Goal: Obtain resource: Download file/media

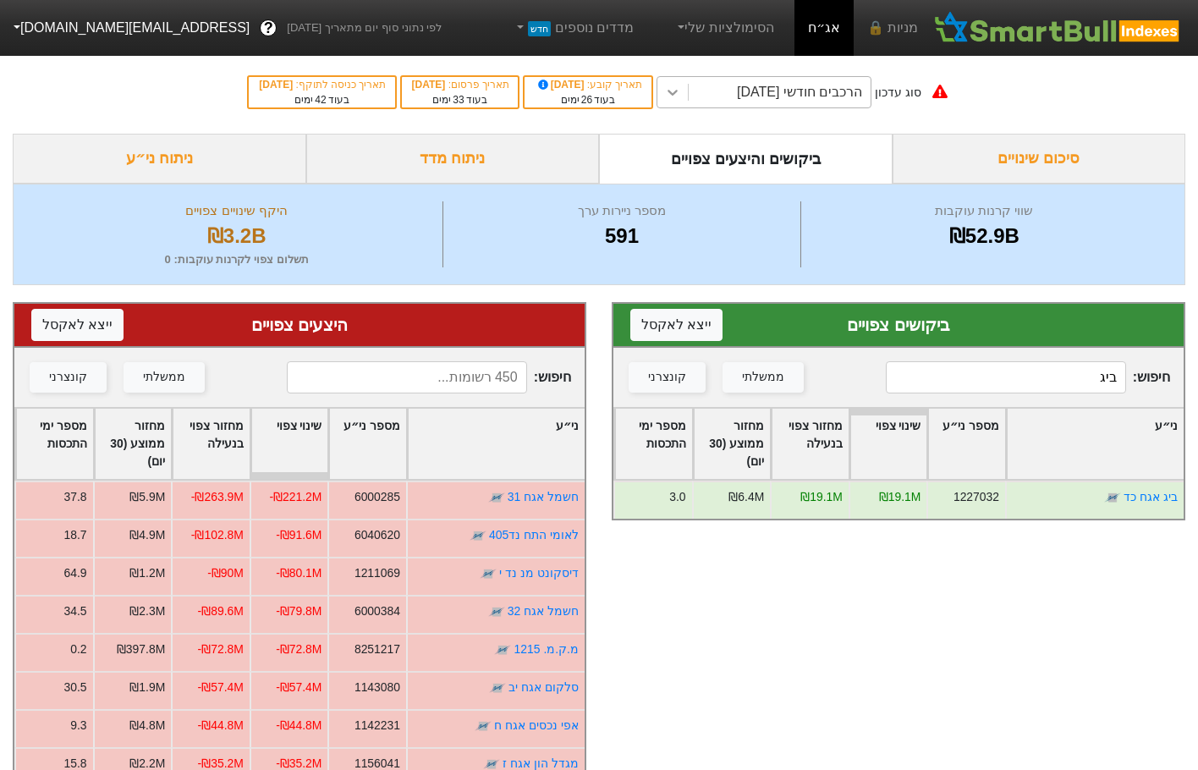
click at [681, 85] on icon at bounding box center [672, 92] width 17 height 17
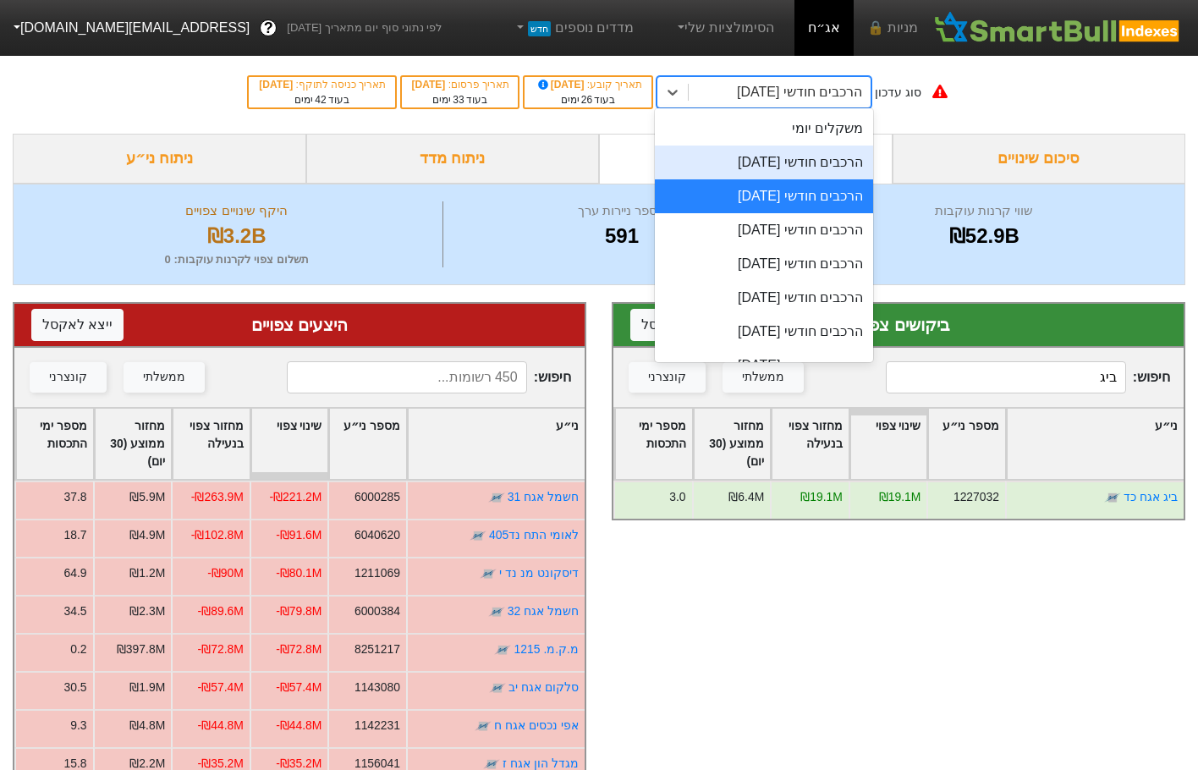
drag, startPoint x: 817, startPoint y: 160, endPoint x: 842, endPoint y: 176, distance: 29.3
click at [817, 160] on div "הרכבים חודשי [DATE]" at bounding box center [764, 162] width 219 height 34
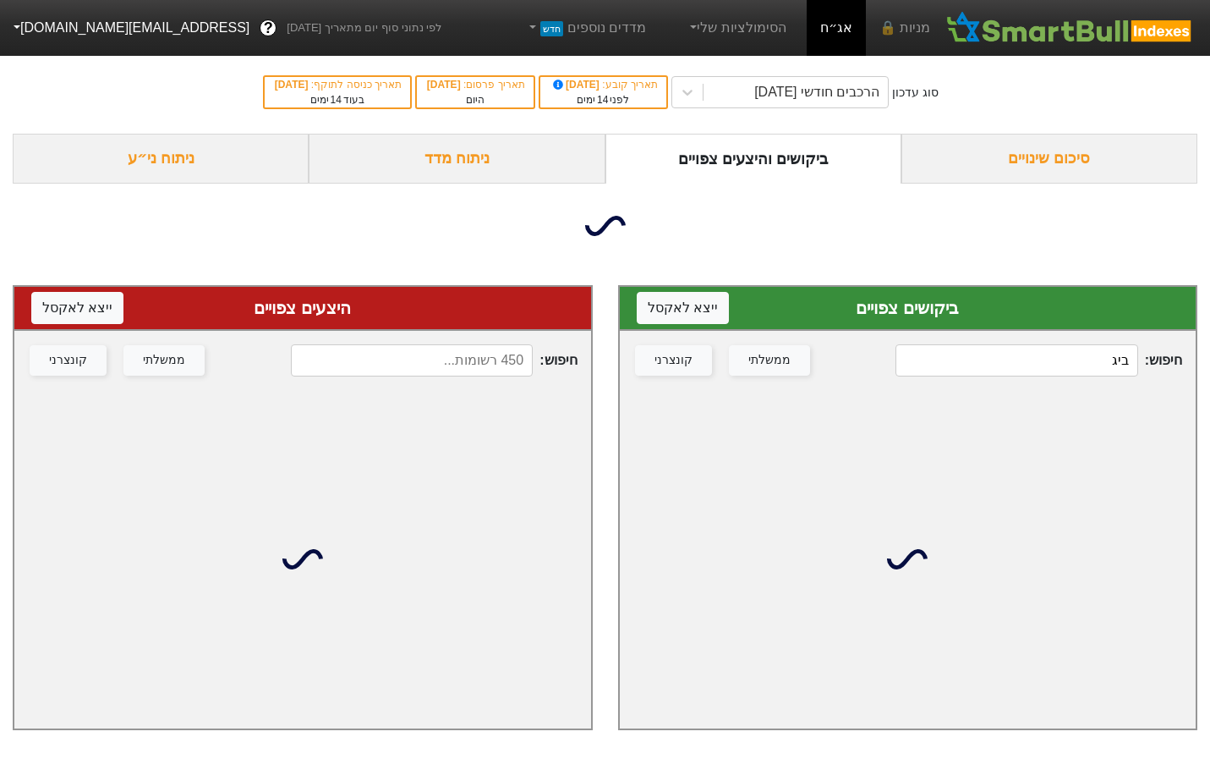
click at [1093, 356] on div "חיפוש : ביג ממשלתי קונצרני" at bounding box center [908, 360] width 577 height 59
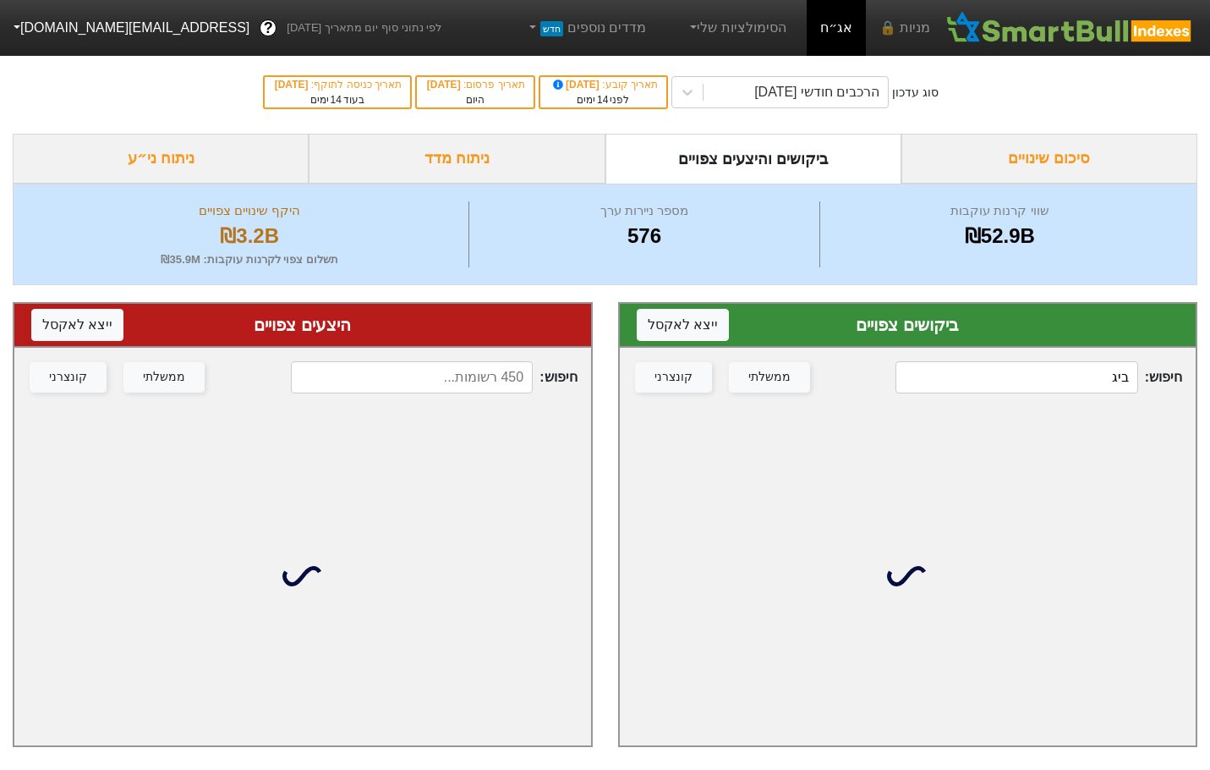
click at [1093, 356] on div "חיפוש : ביג ממשלתי קונצרני" at bounding box center [908, 377] width 577 height 59
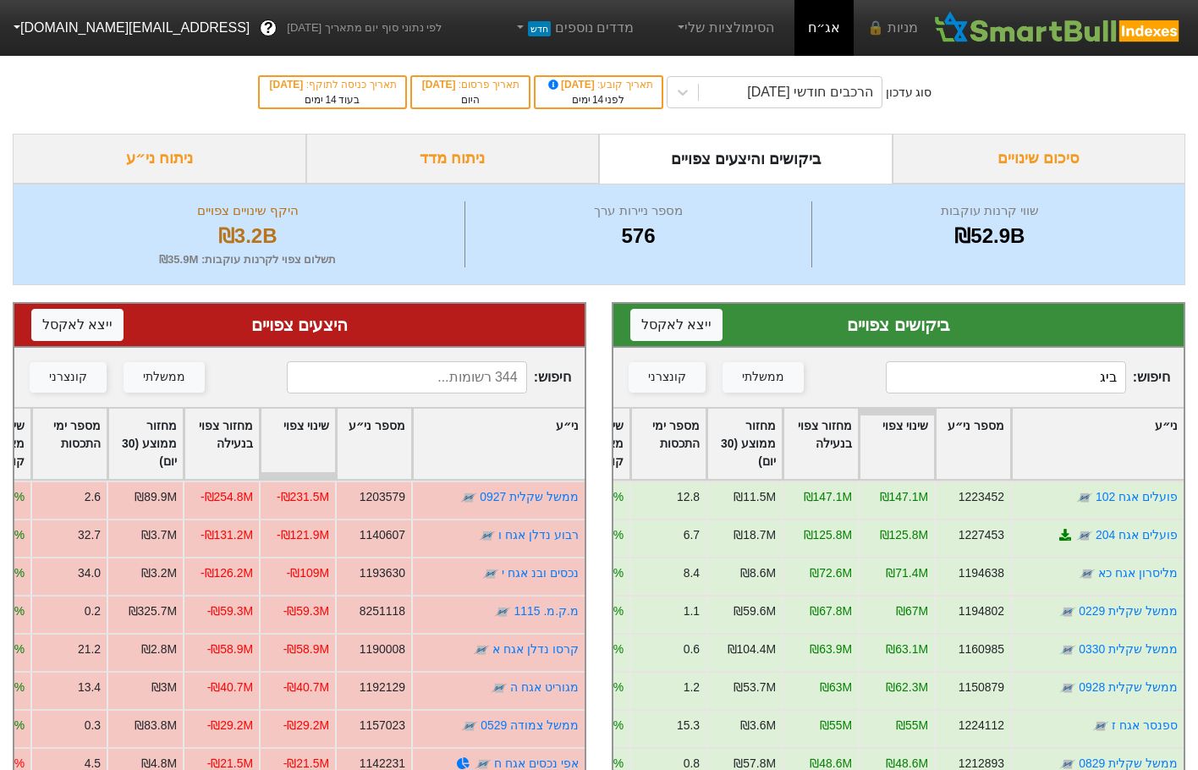
click at [1077, 370] on input "ביג" at bounding box center [1005, 377] width 239 height 32
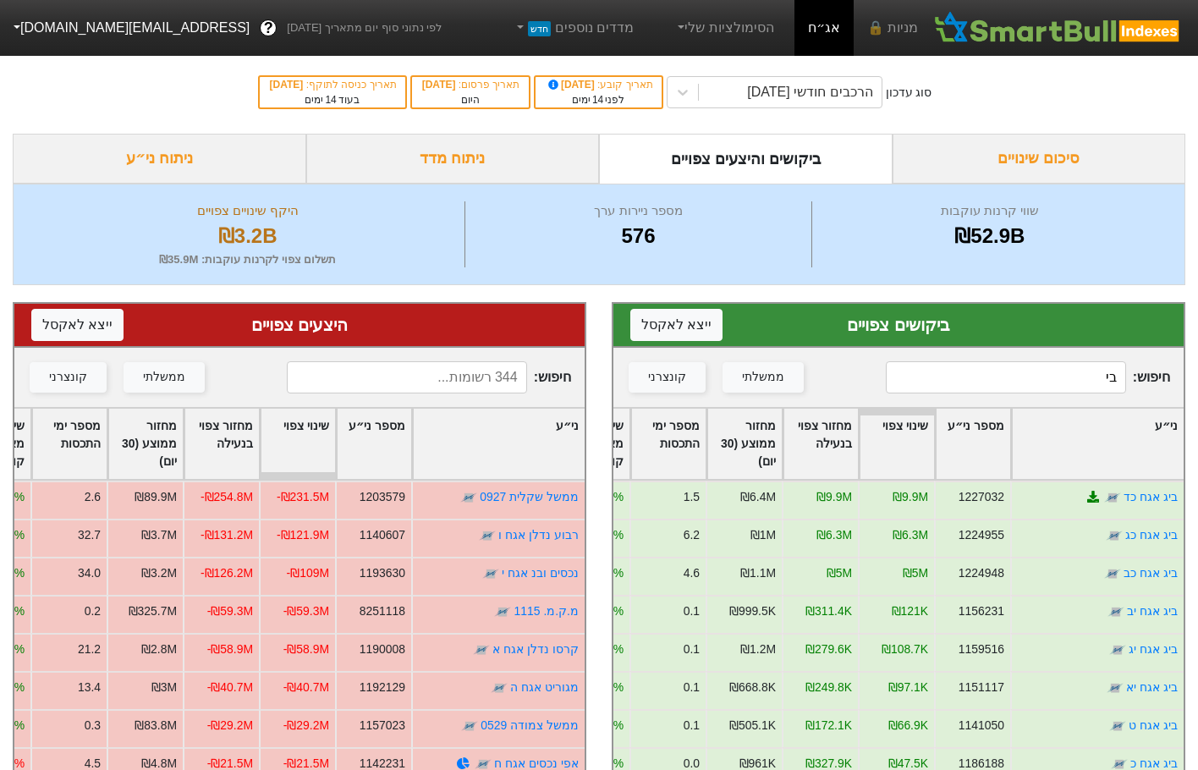
type input "ב"
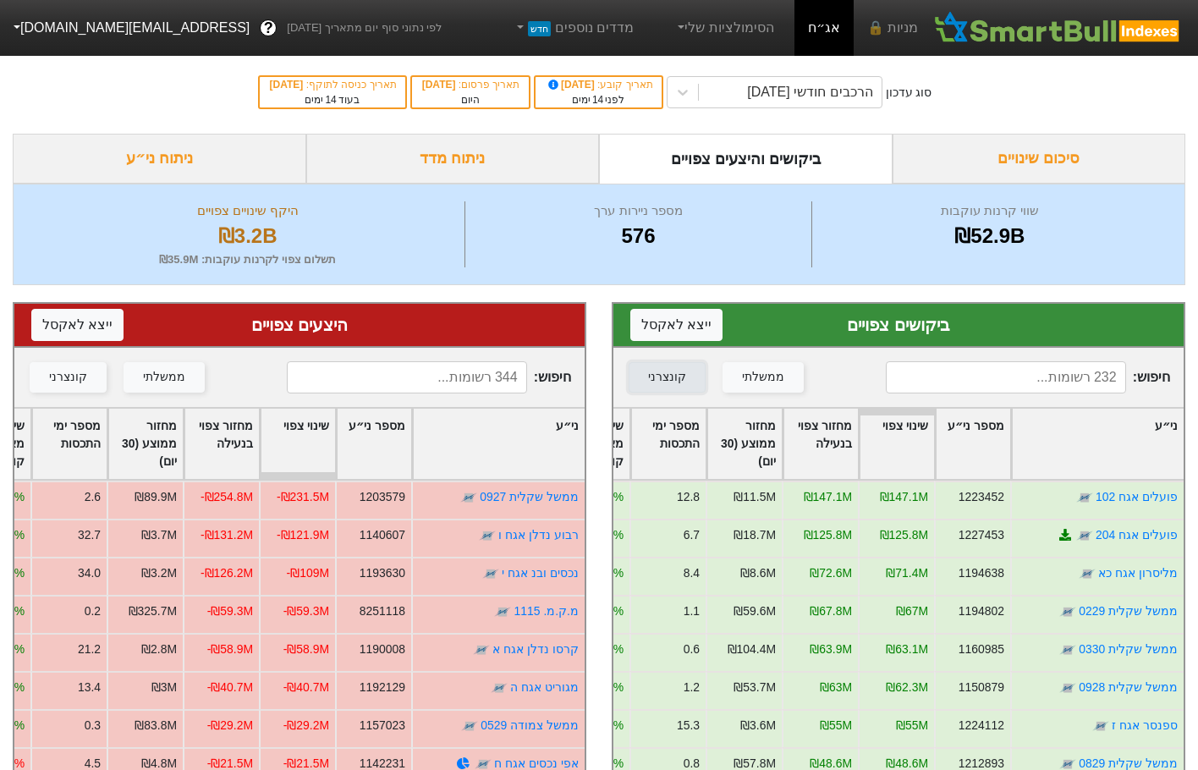
click at [678, 378] on div "קונצרני" at bounding box center [667, 377] width 38 height 19
click at [63, 382] on div "קונצרני" at bounding box center [68, 377] width 38 height 19
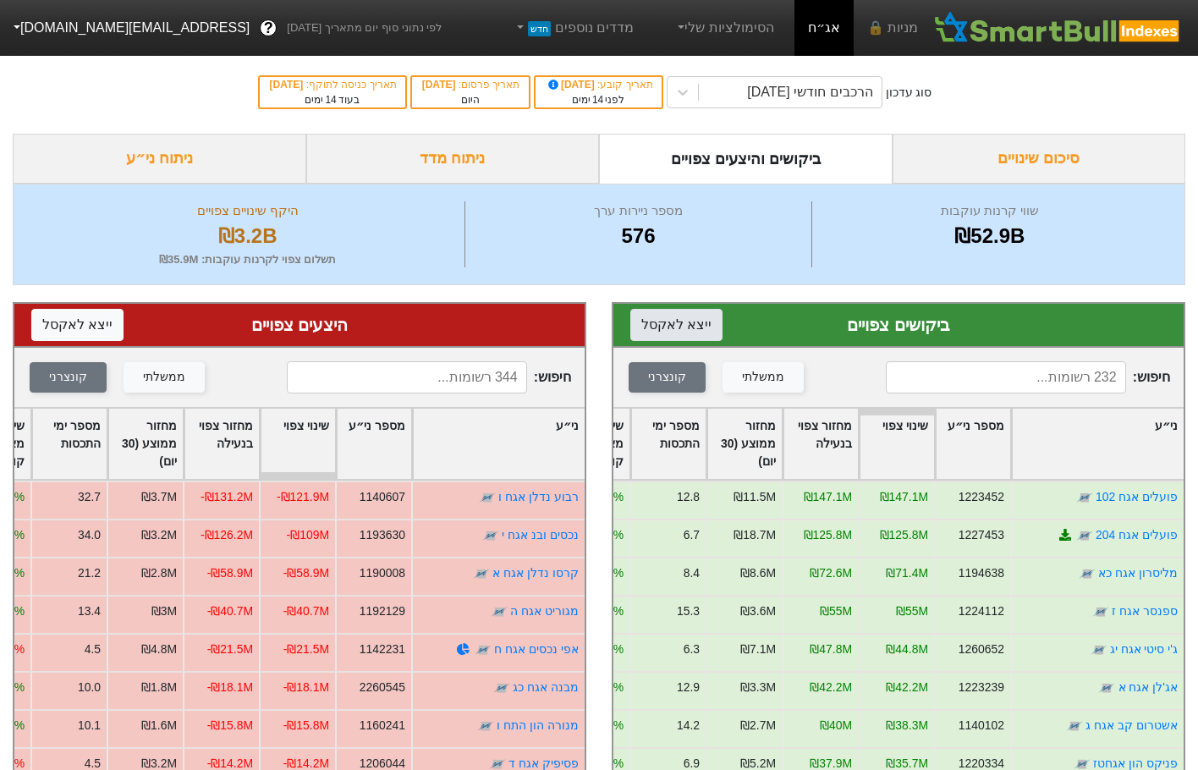
click at [673, 327] on button "ייצא ל אקסל" at bounding box center [676, 325] width 92 height 32
click at [84, 331] on button "ייצא ל אקסל" at bounding box center [77, 325] width 92 height 32
click at [688, 92] on icon at bounding box center [682, 93] width 10 height 6
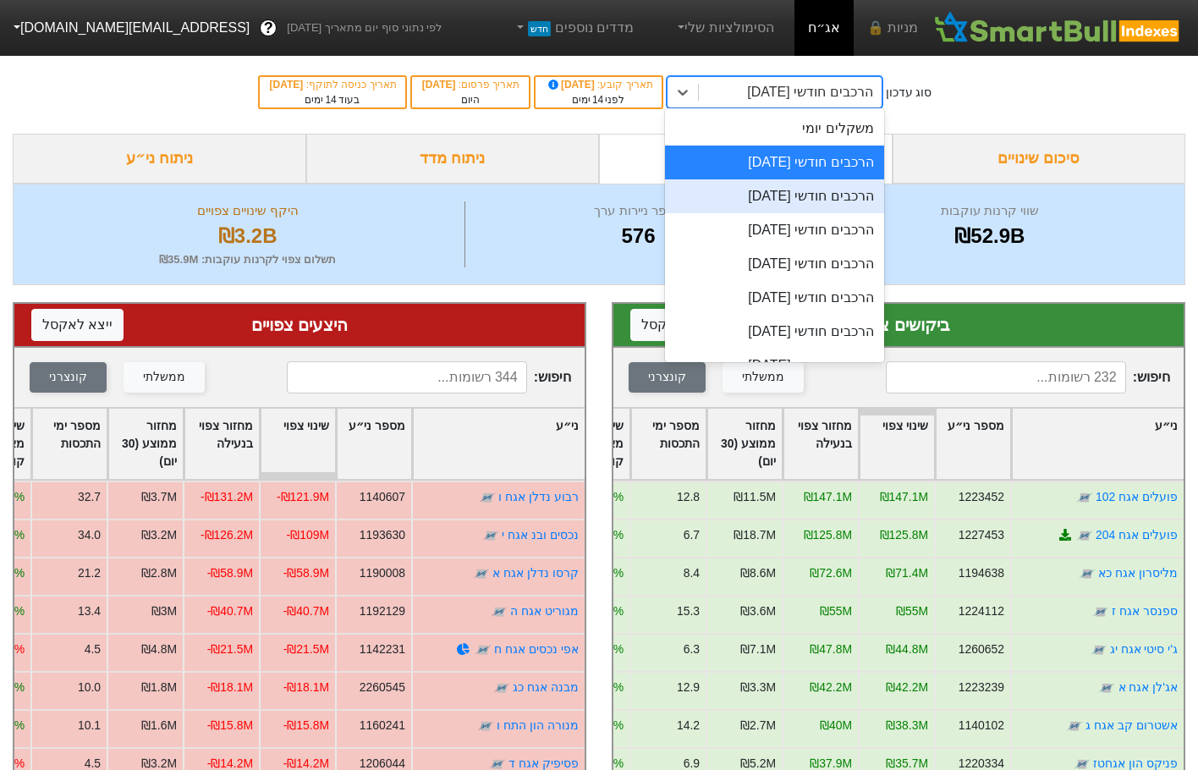
click at [816, 196] on div "הרכבים חודשי [DATE]" at bounding box center [774, 196] width 219 height 34
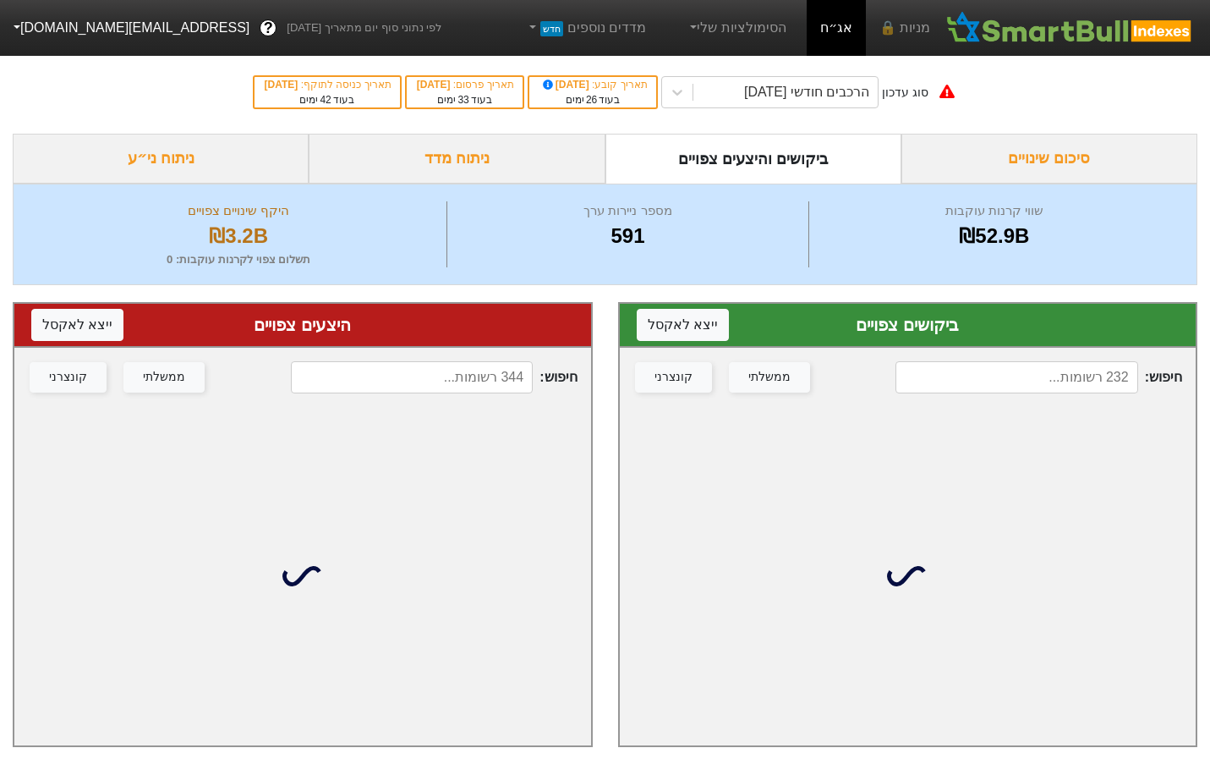
click at [1054, 361] on input at bounding box center [1017, 377] width 242 height 32
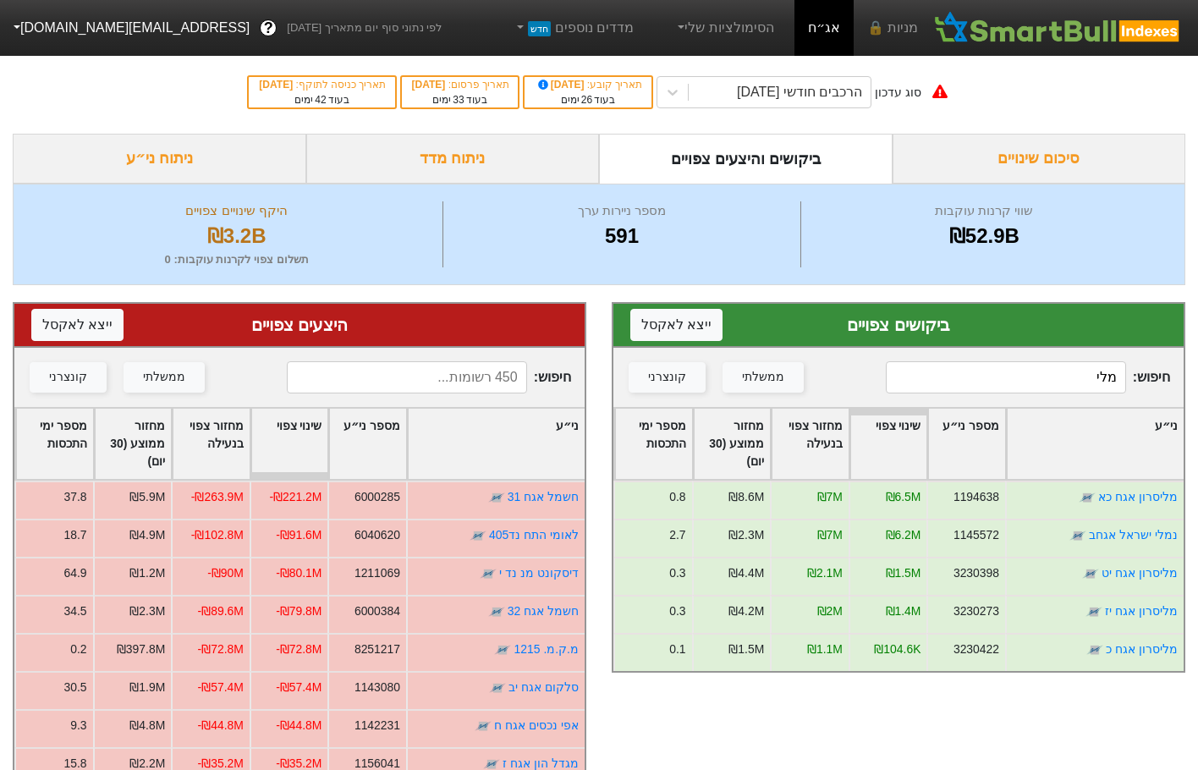
type input "מלי"
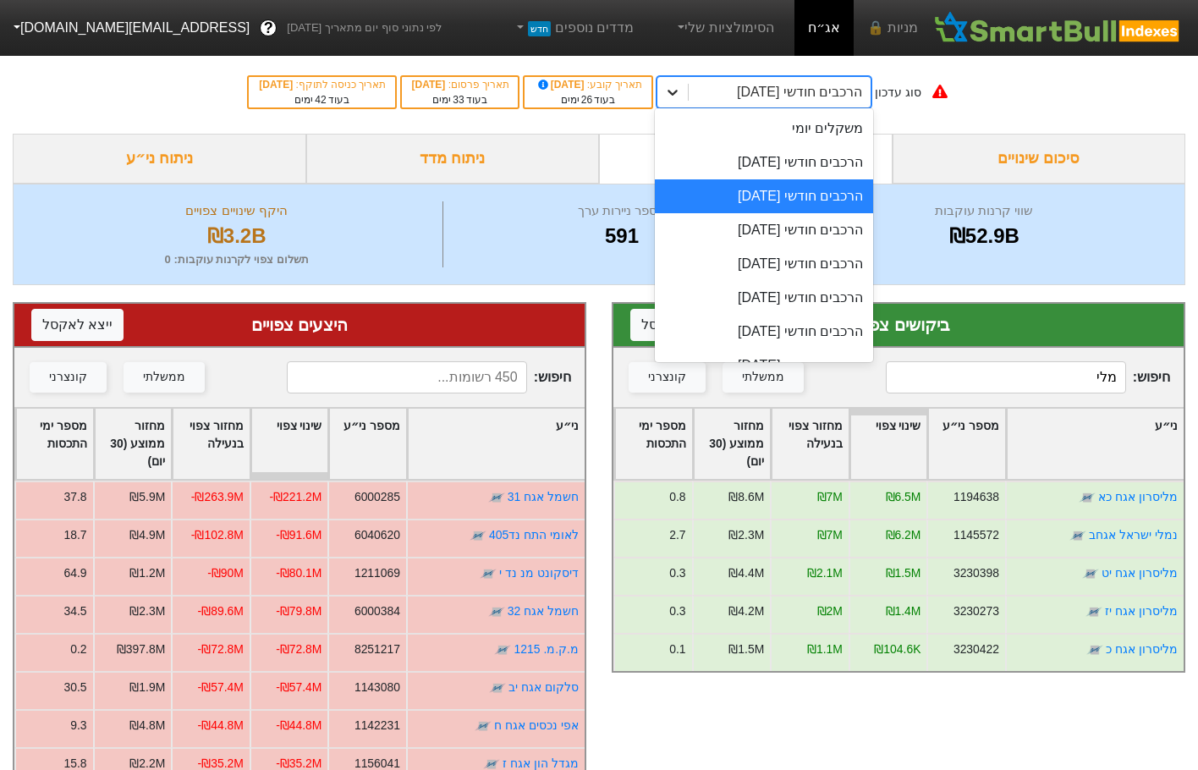
click at [678, 94] on div at bounding box center [672, 92] width 30 height 30
click at [806, 164] on div "הרכבים חודשי [DATE]" at bounding box center [764, 162] width 219 height 34
